Goal: Navigation & Orientation: Find specific page/section

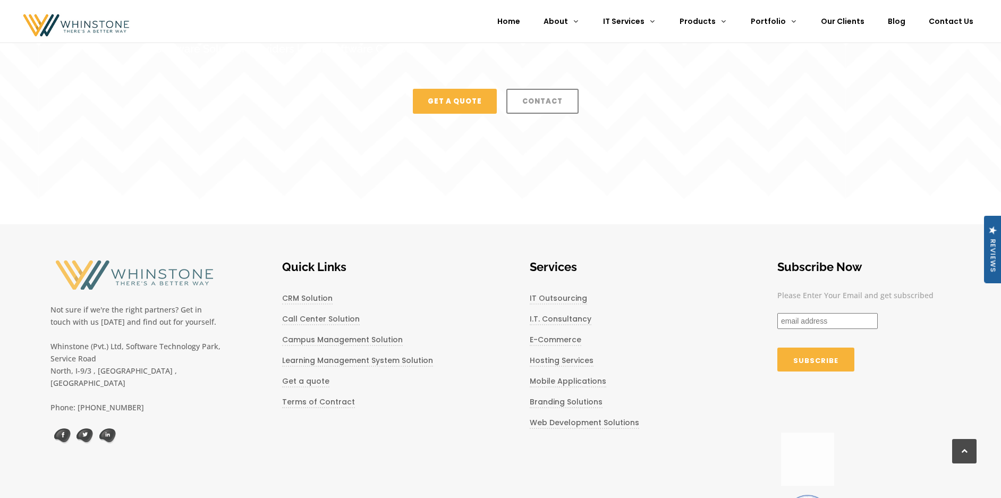
scroll to position [2829, 0]
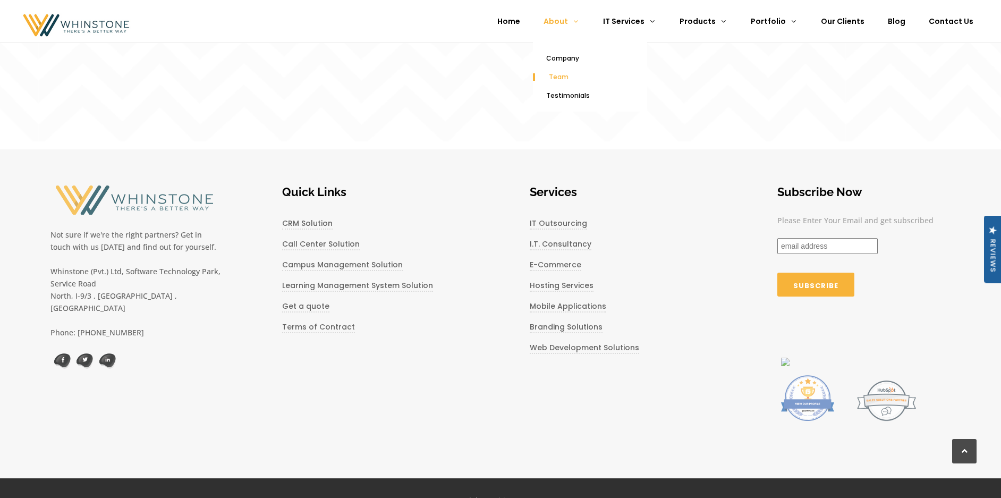
click at [569, 75] on span "Team" at bounding box center [559, 76] width 20 height 9
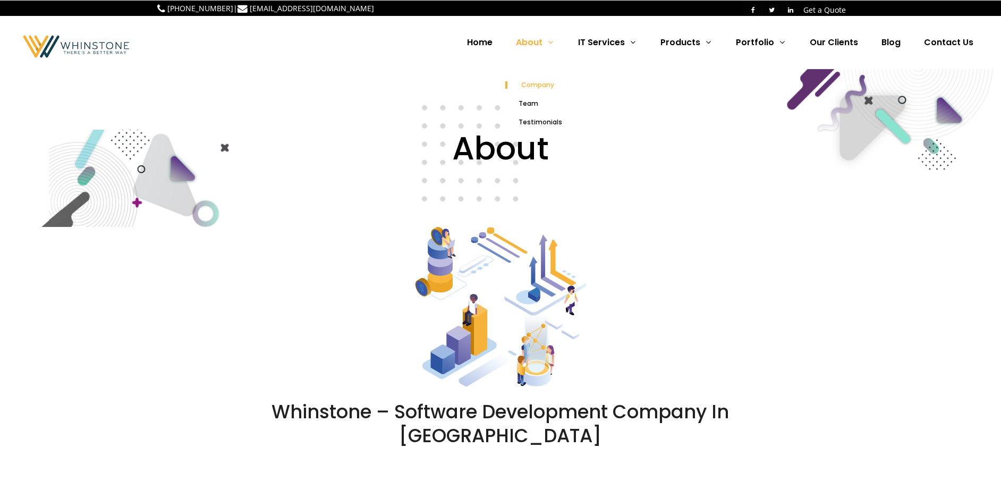
click at [540, 88] on span "Company" at bounding box center [537, 84] width 33 height 9
click at [940, 43] on span "Contact Us" at bounding box center [948, 42] width 49 height 12
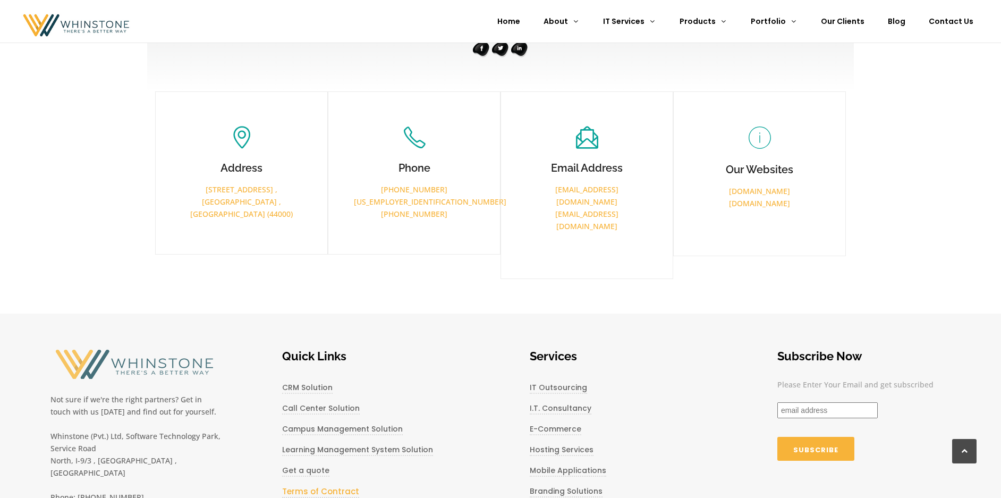
scroll to position [920, 0]
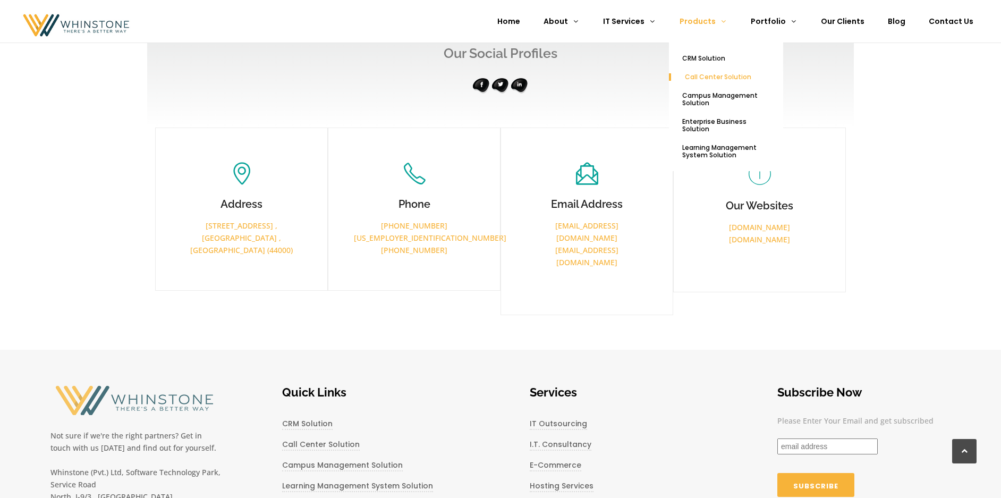
click at [719, 78] on span "Call Center Solution" at bounding box center [718, 76] width 66 height 9
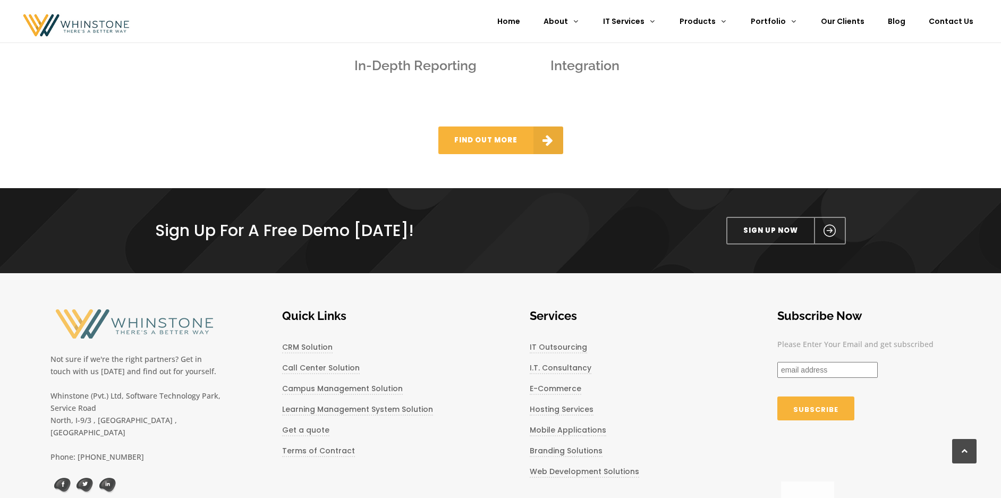
scroll to position [820, 0]
